Goal: Task Accomplishment & Management: Use online tool/utility

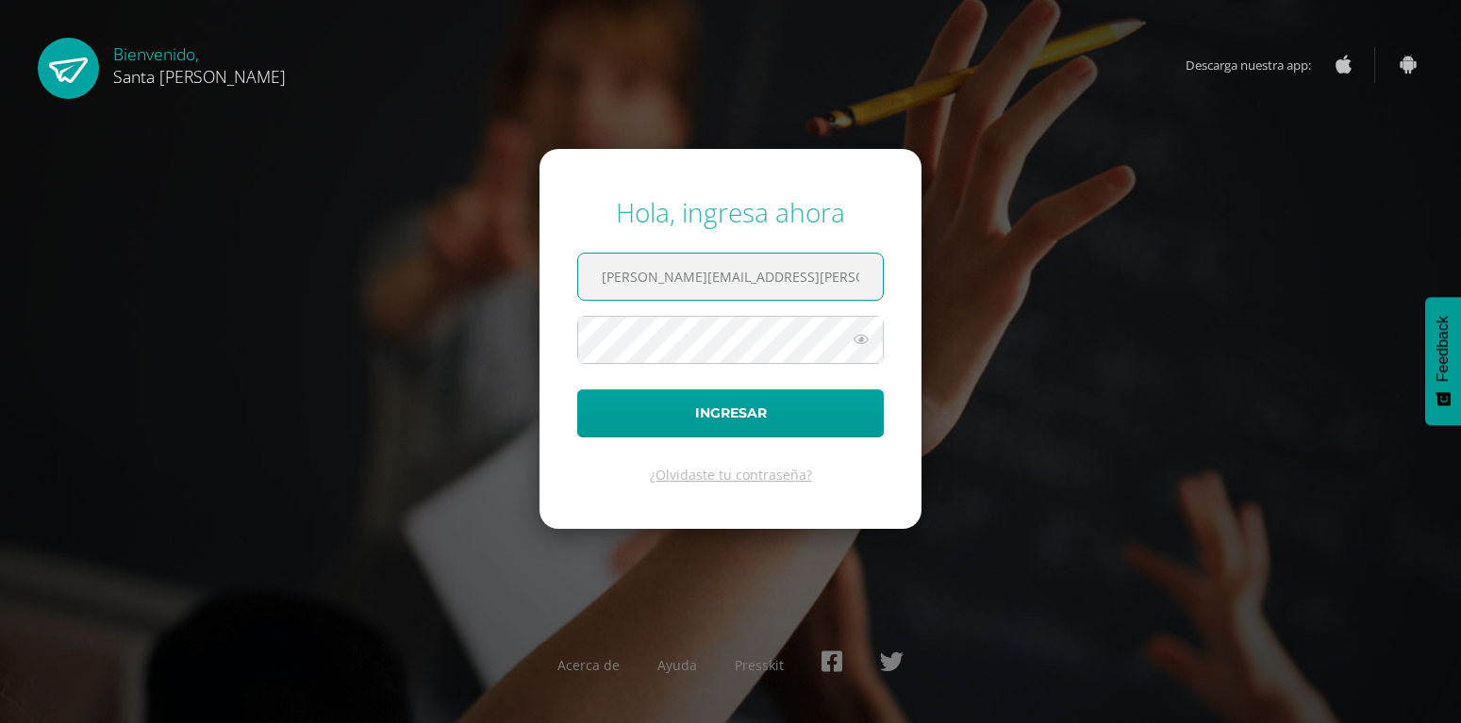
type input "[PERSON_NAME][EMAIL_ADDRESS][PERSON_NAME][PERSON_NAME][DOMAIN_NAME]"
click at [577, 389] on button "Ingresar" at bounding box center [730, 413] width 306 height 48
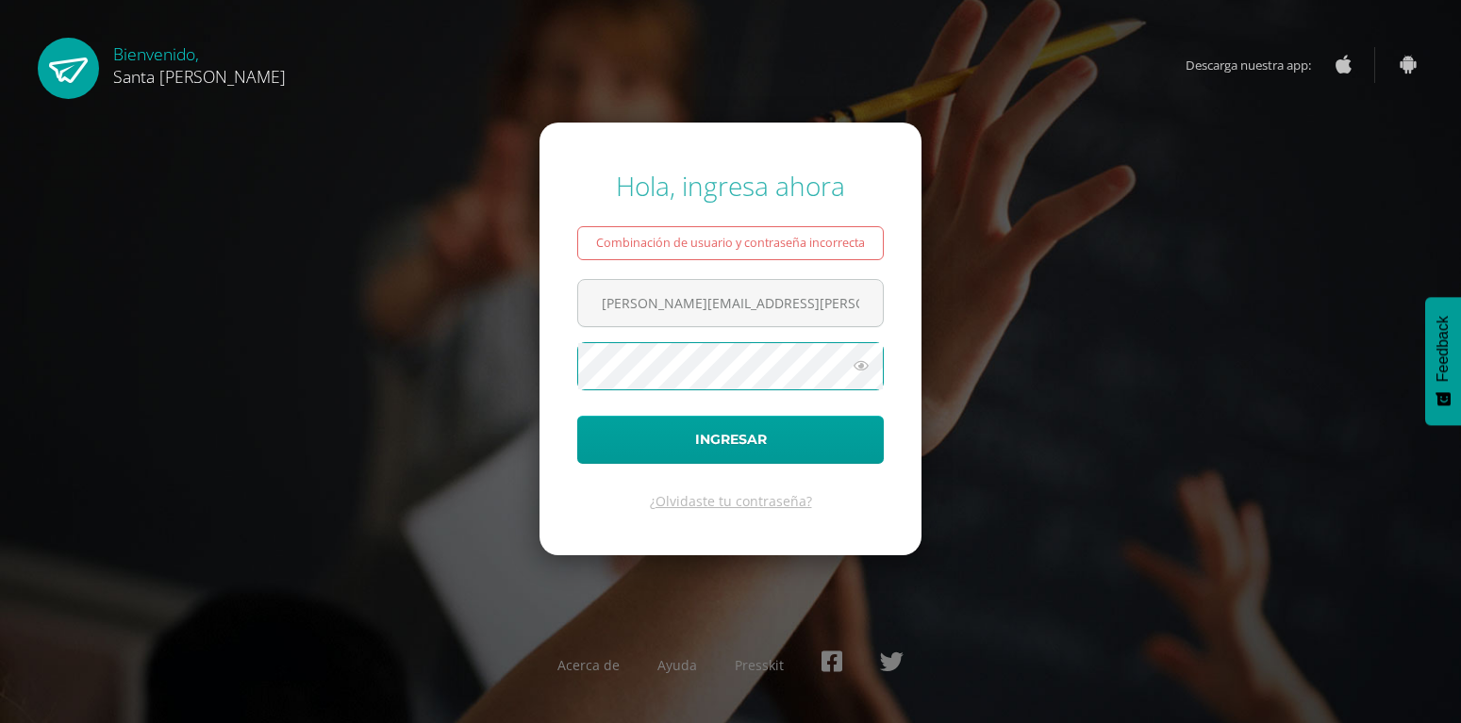
click at [577, 416] on button "Ingresar" at bounding box center [730, 440] width 306 height 48
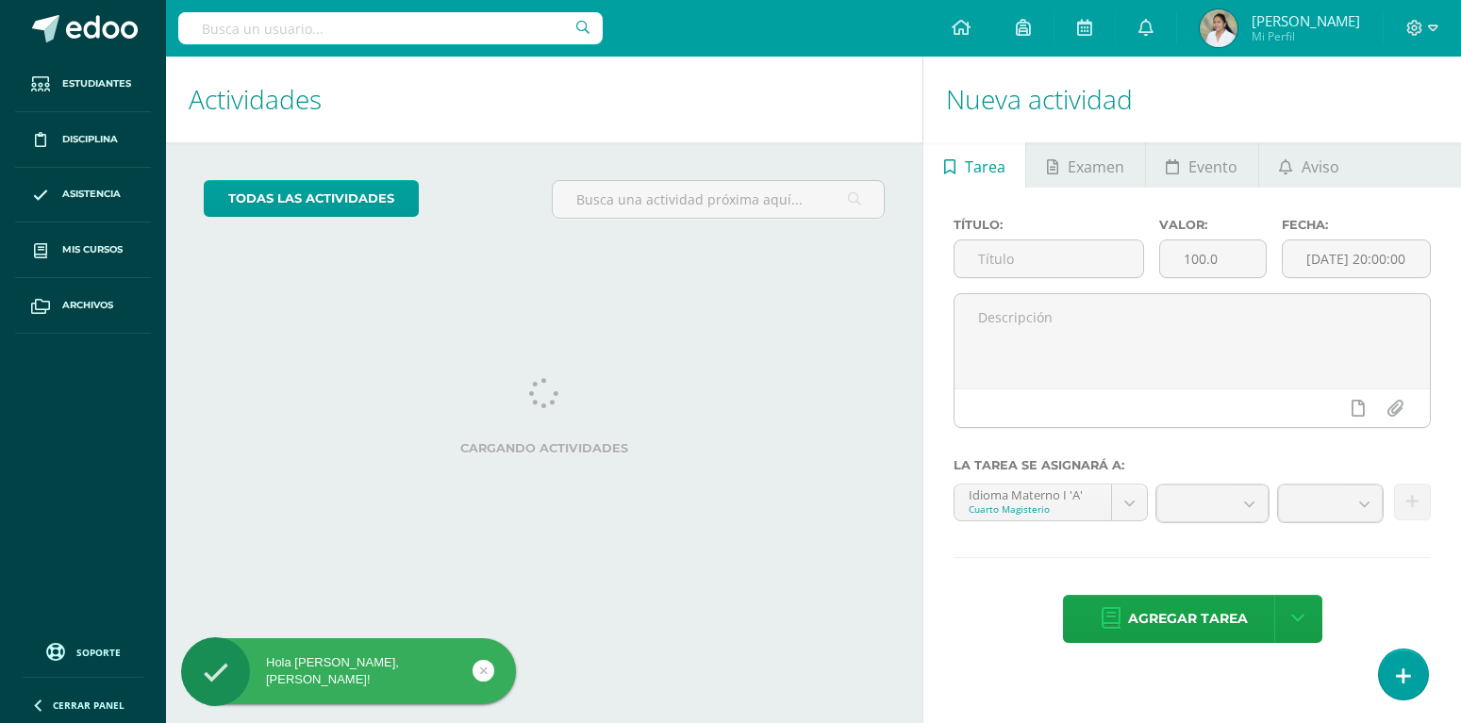
click at [545, 278] on div "Actividades Actividad todas las Actividades No tienes actividades Échale un vis…" at bounding box center [540, 390] width 764 height 667
